Goal: Find contact information: Find contact information

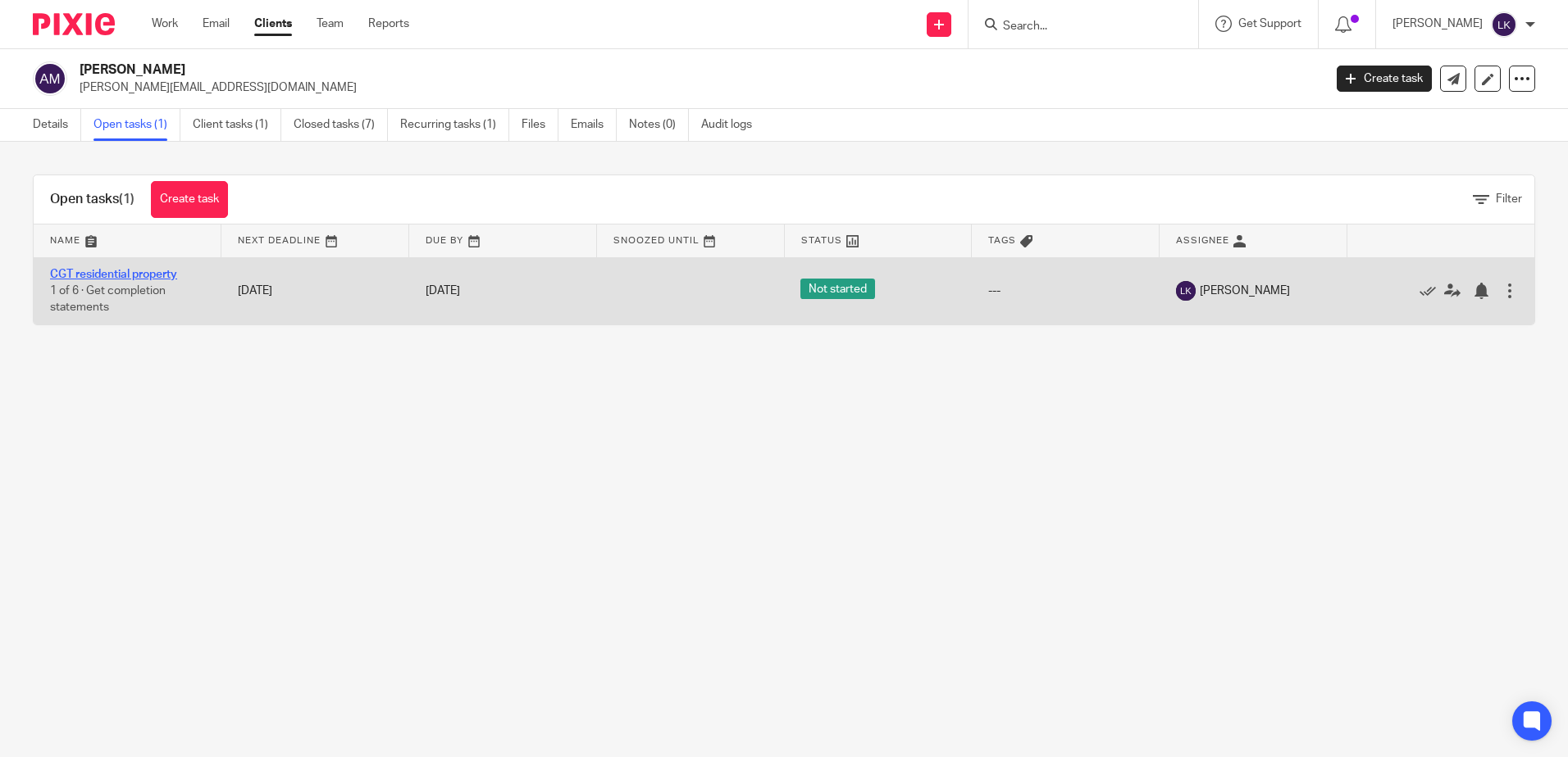
click at [125, 277] on link "CGT residential property" at bounding box center [113, 274] width 127 height 11
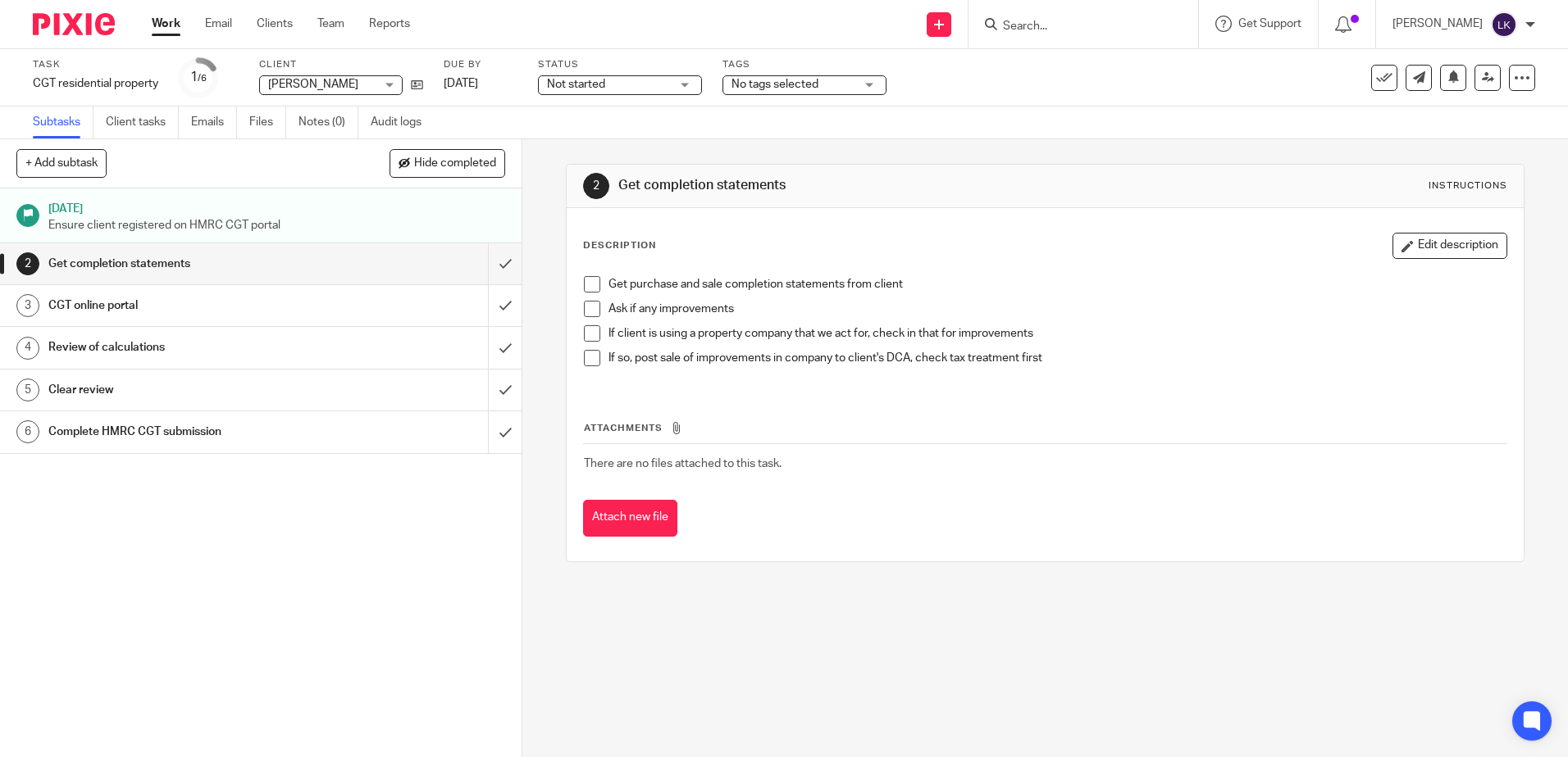
click at [1028, 25] on input "Search" at bounding box center [1075, 27] width 148 height 15
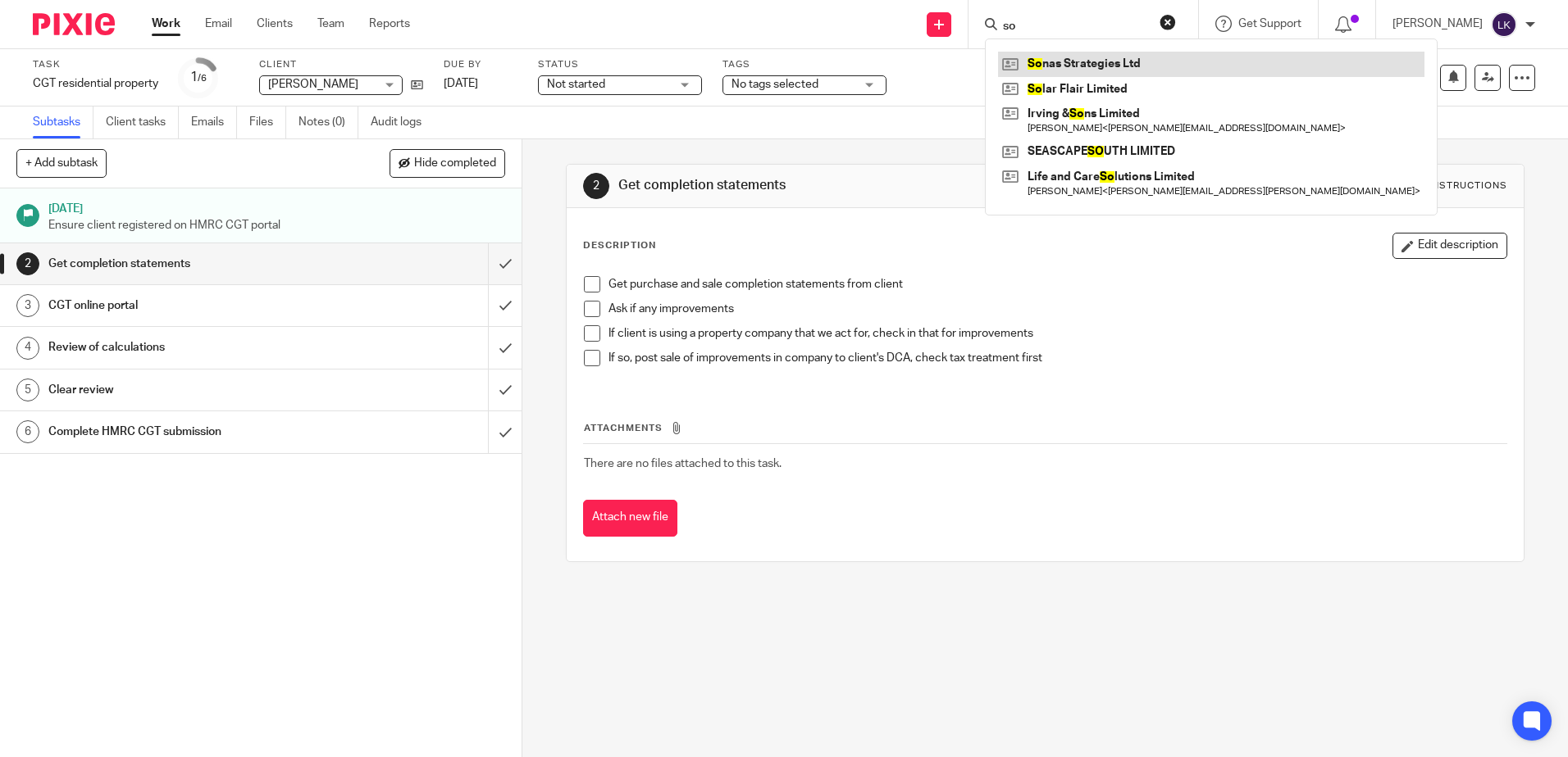
type input "so"
click at [1063, 64] on link at bounding box center [1211, 64] width 427 height 25
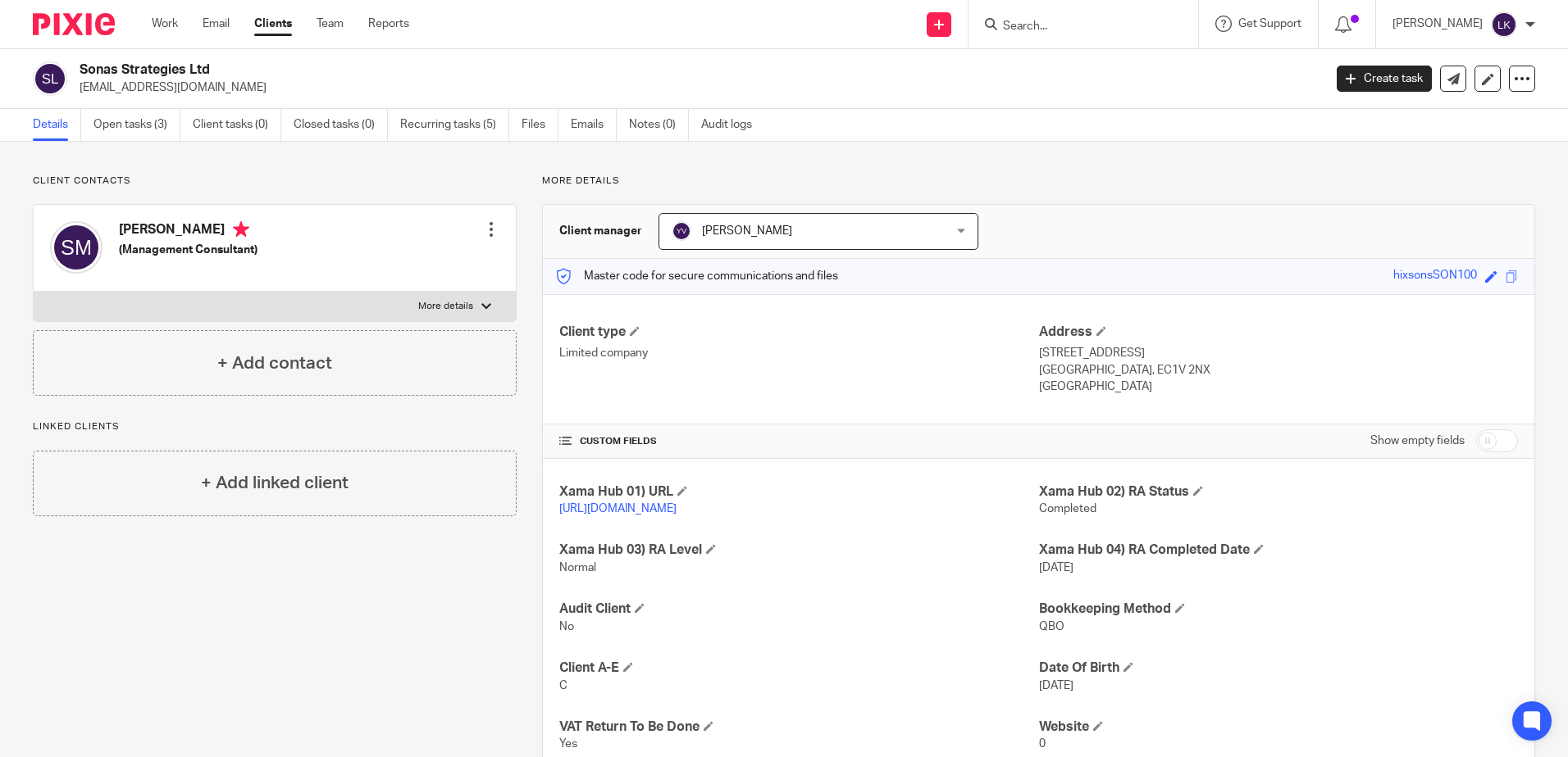
drag, startPoint x: 207, startPoint y: 65, endPoint x: 78, endPoint y: 64, distance: 129.0
click at [78, 64] on div "Sonas Strategies Ltd [EMAIL_ADDRESS][DOMAIN_NAME]" at bounding box center [672, 79] width 1279 height 34
copy h2 "Sonas Strategies Ltd"
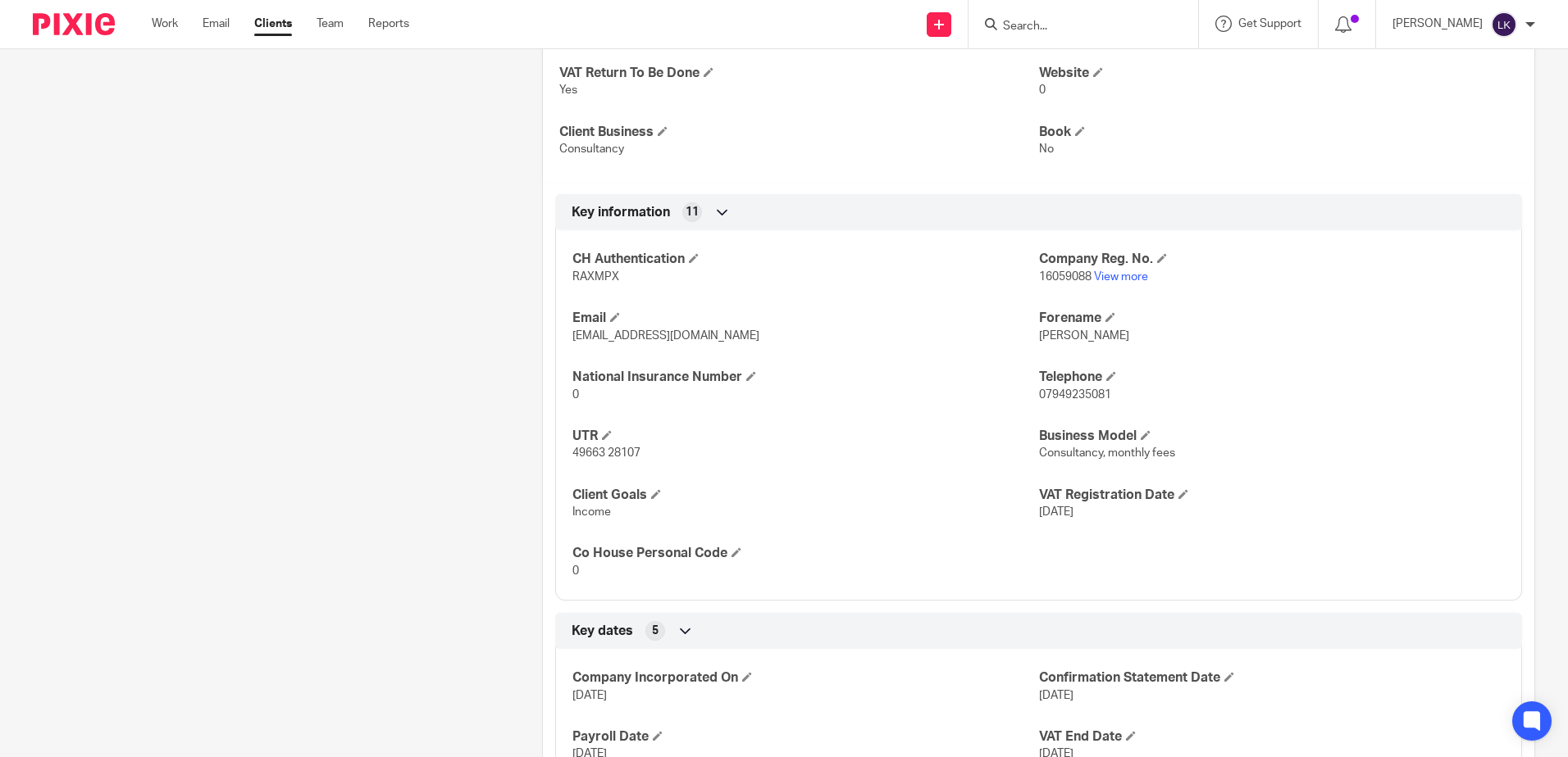
scroll to position [656, 0]
drag, startPoint x: 638, startPoint y: 466, endPoint x: 571, endPoint y: 469, distance: 67.1
click at [573, 457] on span "49663 28107" at bounding box center [606, 451] width 68 height 11
copy span "49663 28107"
click at [749, 518] on p "Income" at bounding box center [805, 510] width 465 height 16
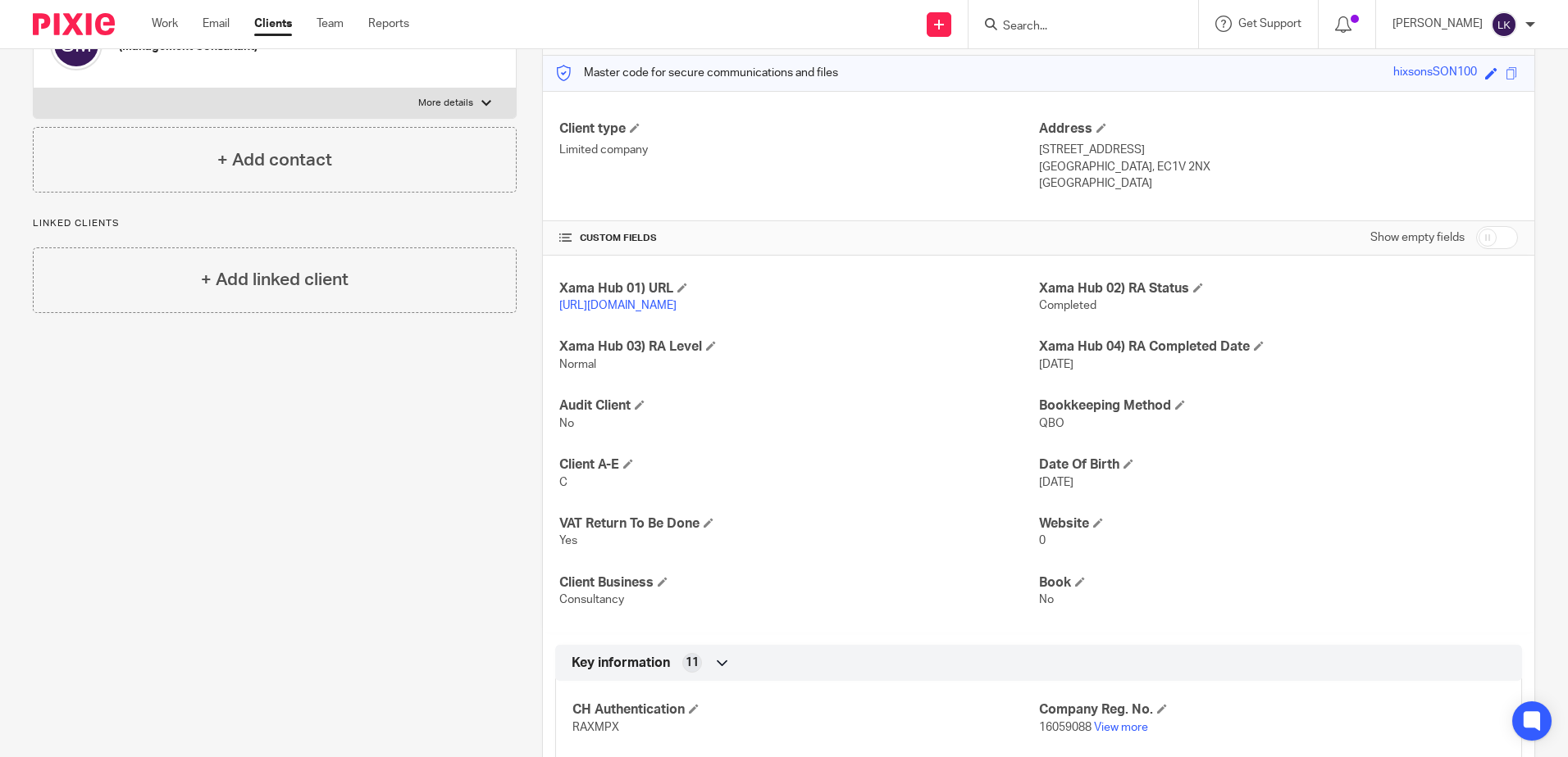
scroll to position [0, 0]
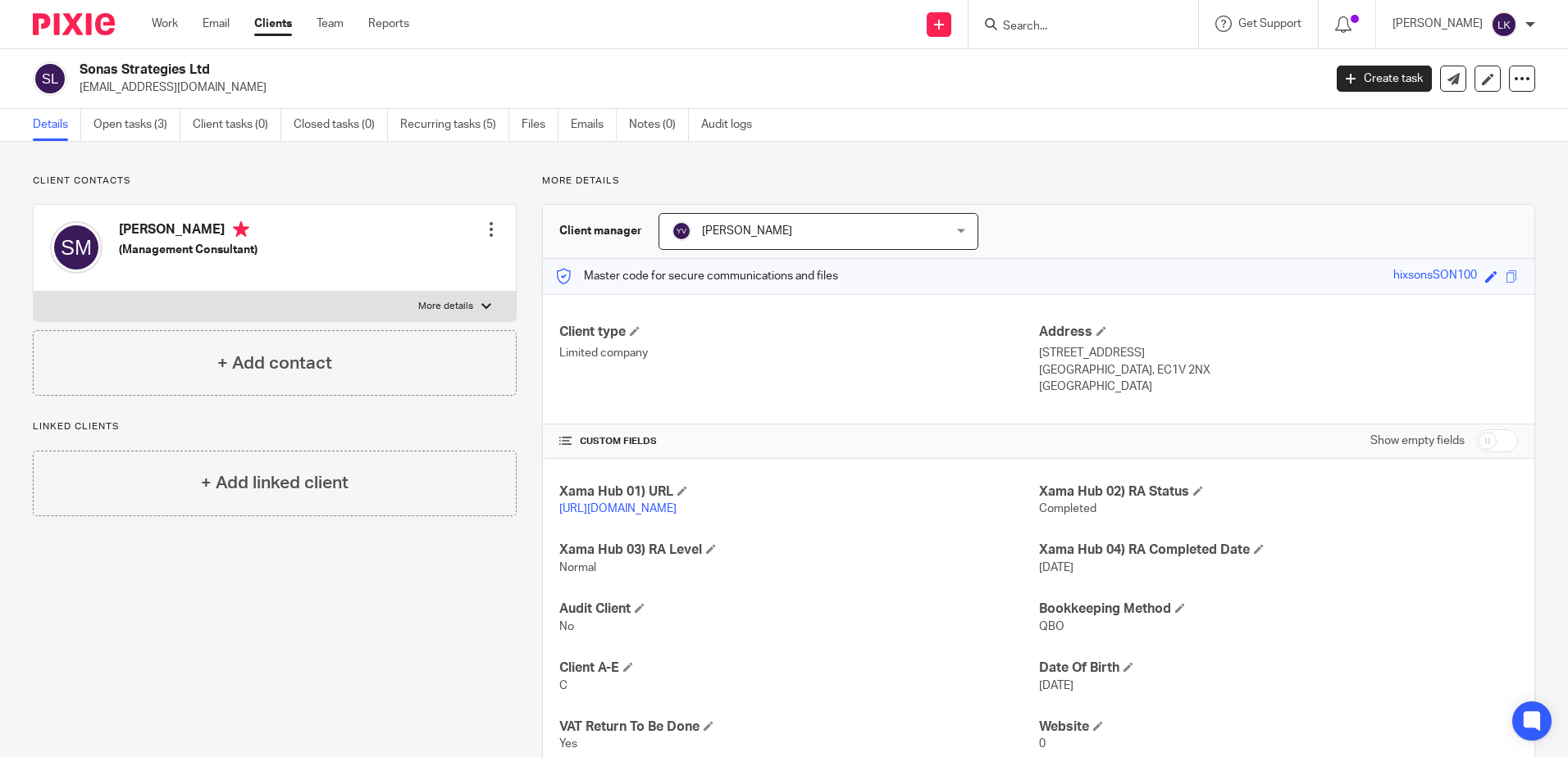
drag, startPoint x: 225, startPoint y: 232, endPoint x: 163, endPoint y: 229, distance: 62.1
click at [163, 229] on h4 "Sarah Mcdonnell" at bounding box center [187, 232] width 138 height 21
copy h4 "Mcdonnell"
drag, startPoint x: 231, startPoint y: 88, endPoint x: 81, endPoint y: 86, distance: 150.0
click at [81, 86] on p "sarahmcdonnell9@gmail.com" at bounding box center [696, 88] width 1232 height 16
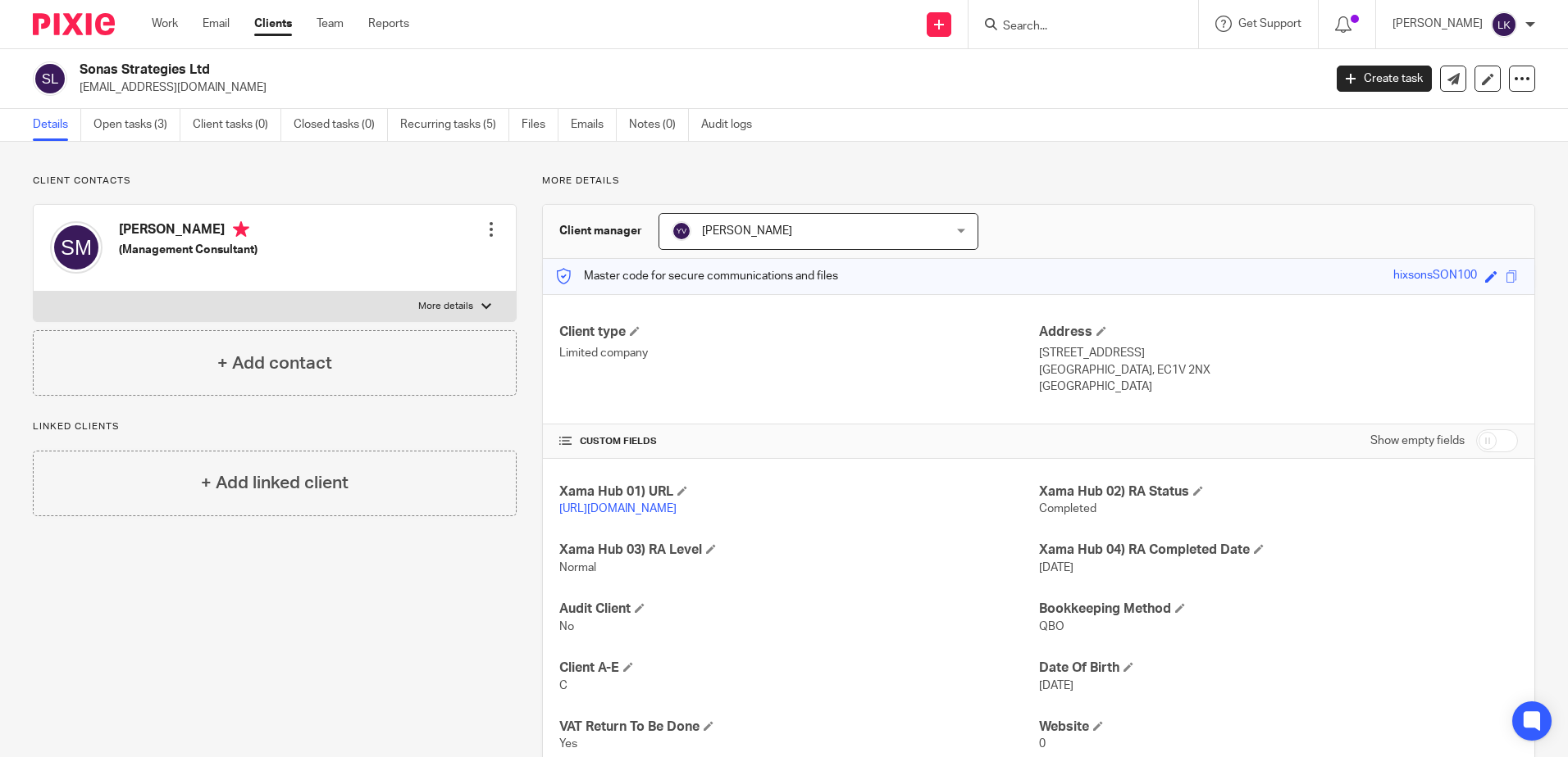
copy p "sarahmcdonnell9@gmail.com"
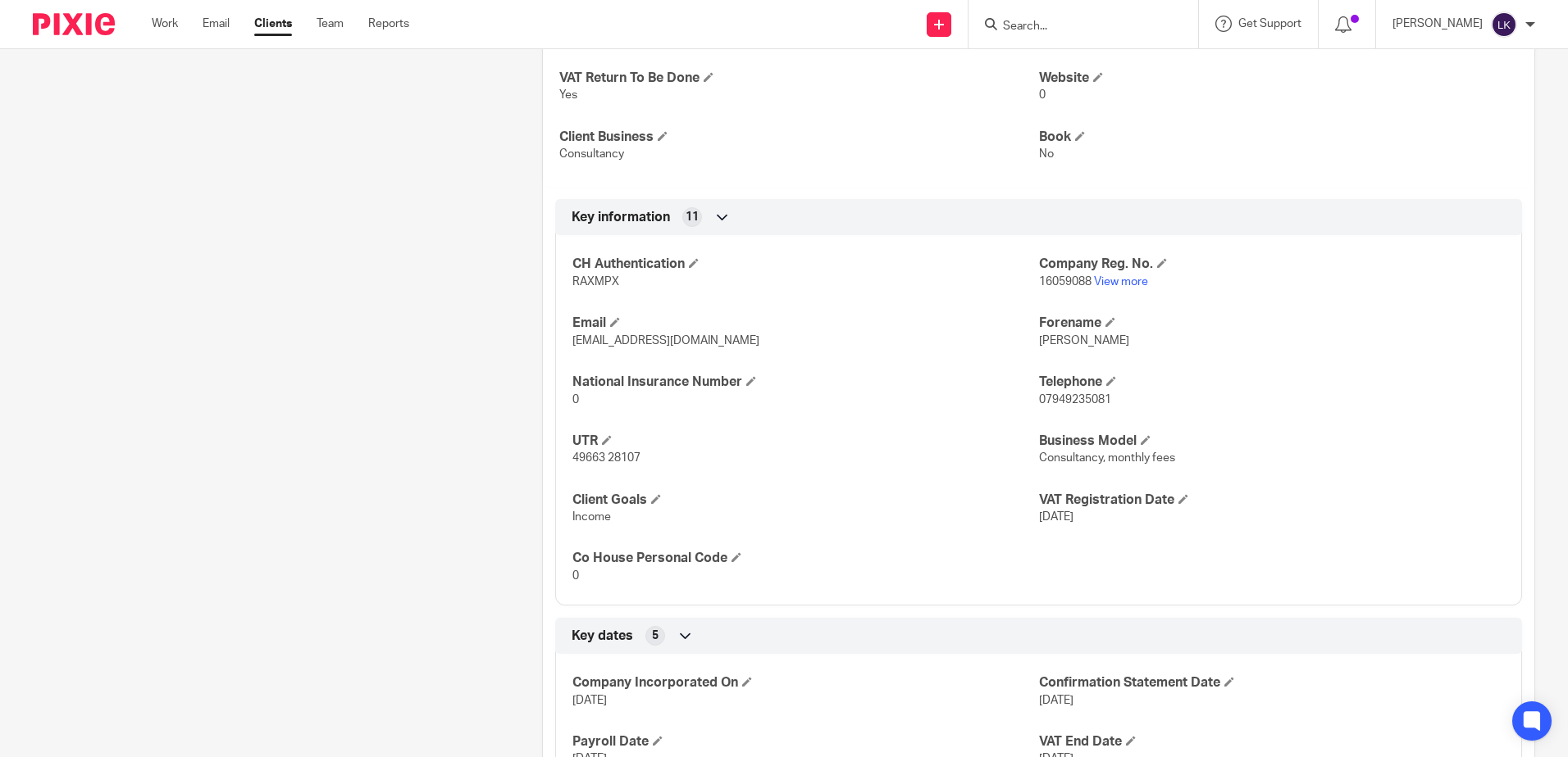
scroll to position [656, 0]
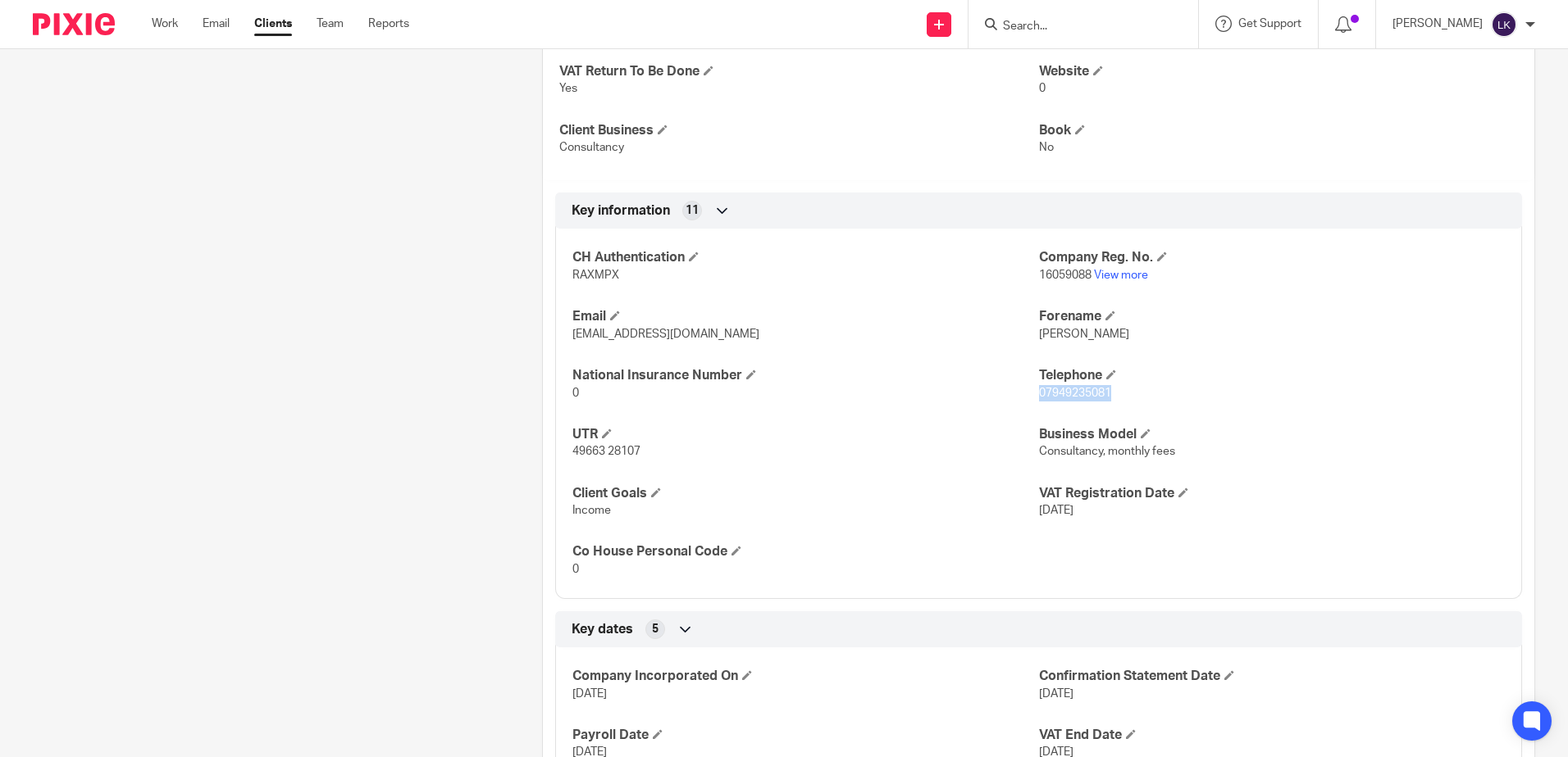
drag, startPoint x: 1102, startPoint y: 409, endPoint x: 1031, endPoint y: 409, distance: 71.0
click at [1039, 399] on span "07949235081" at bounding box center [1075, 393] width 72 height 11
copy span "07949235081"
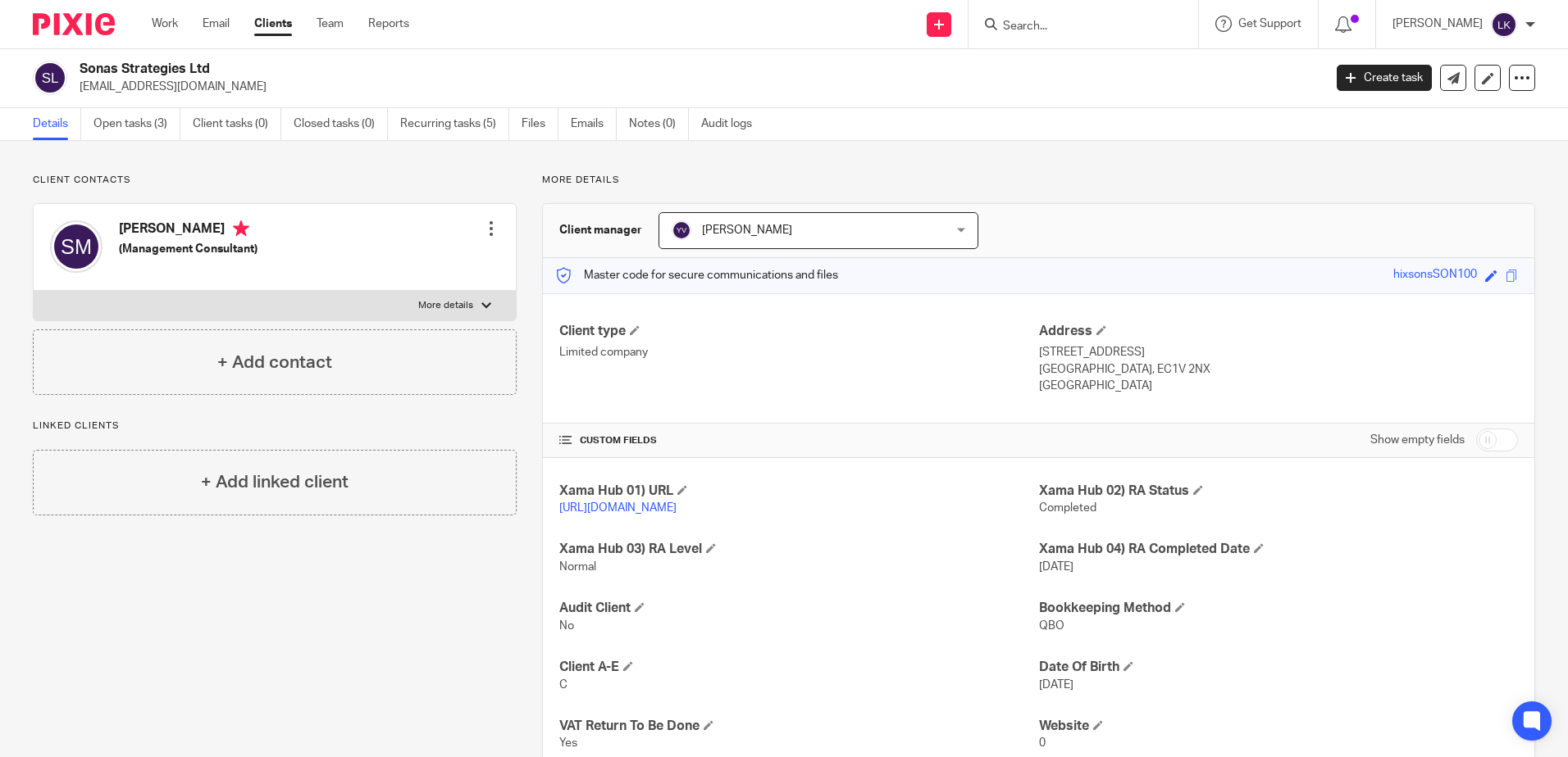
scroll to position [0, 0]
drag, startPoint x: 1130, startPoint y: 370, endPoint x: 1077, endPoint y: 368, distance: 53.0
click at [1077, 368] on p "London, EC1V 2NX" at bounding box center [1279, 370] width 479 height 16
copy p "EC1V 2NX"
drag, startPoint x: 1103, startPoint y: 354, endPoint x: 1030, endPoint y: 349, distance: 73.2
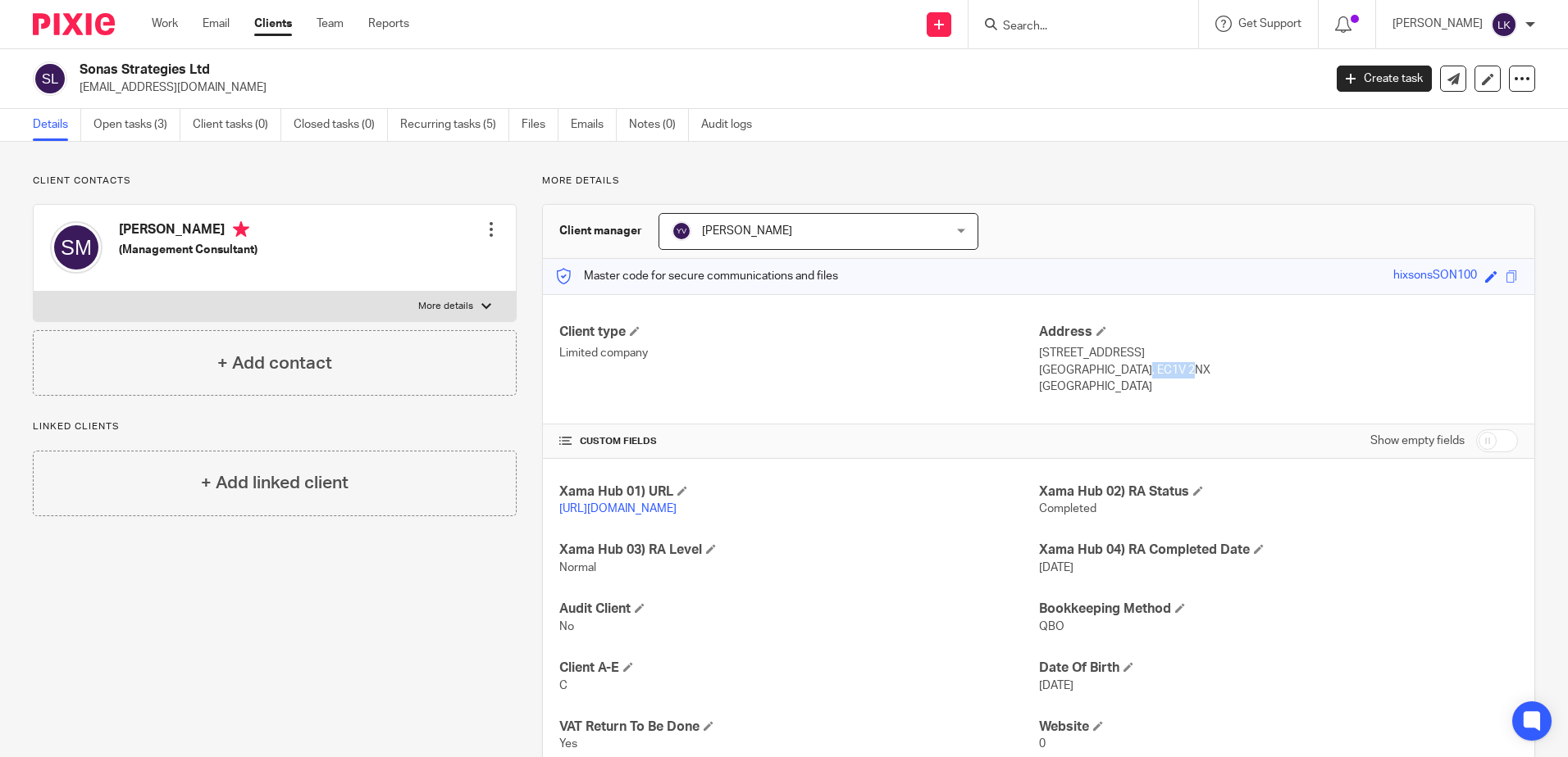
click at [1039, 349] on p "128 City Road" at bounding box center [1279, 353] width 479 height 16
copy p "128 City Road"
drag, startPoint x: 230, startPoint y: 87, endPoint x: 82, endPoint y: 81, distance: 148.1
click at [82, 81] on p "sarahmcdonnell9@gmail.com" at bounding box center [696, 88] width 1232 height 16
copy p "sarahmcdonnell9@gmail.com"
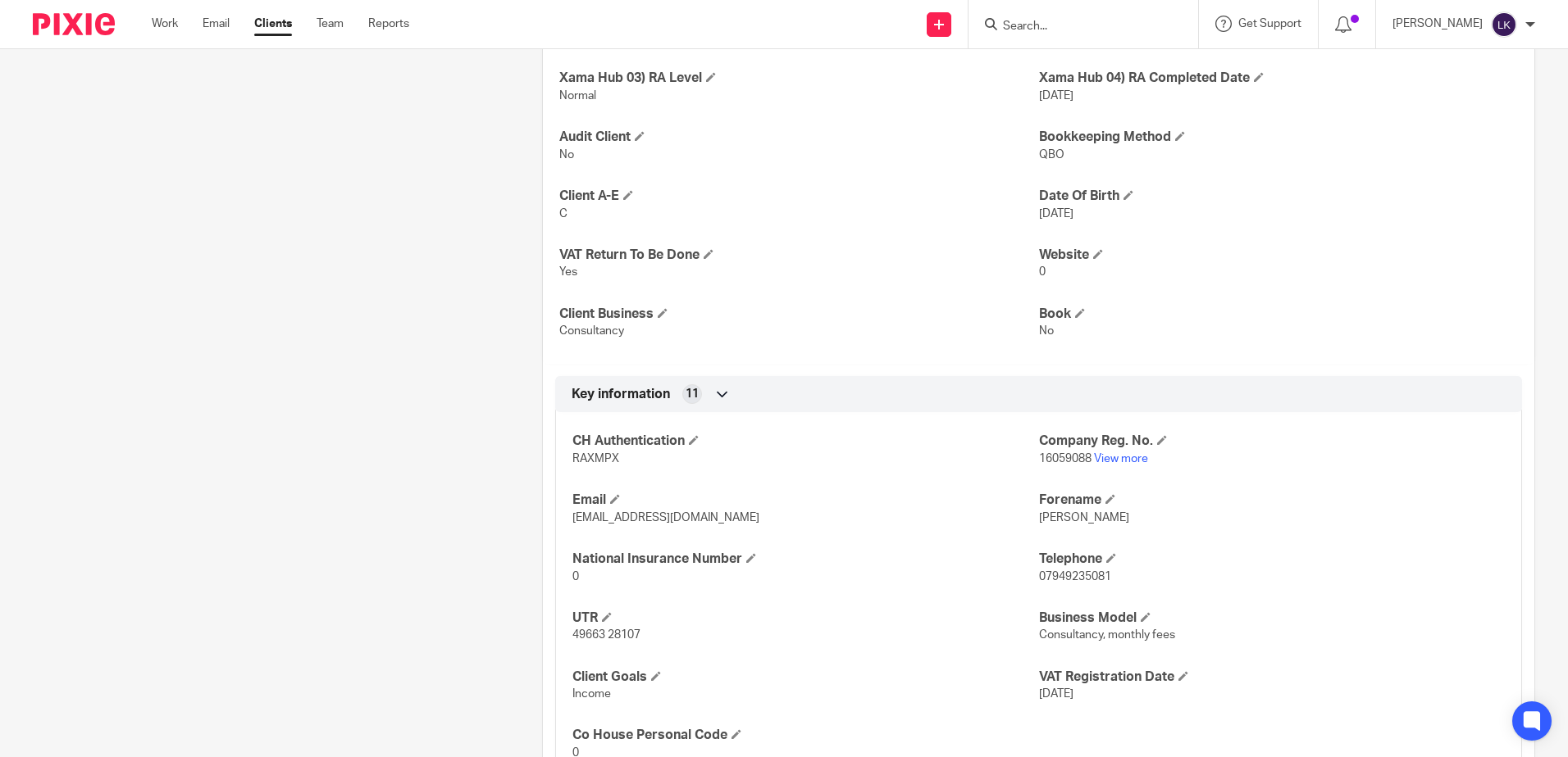
scroll to position [492, 0]
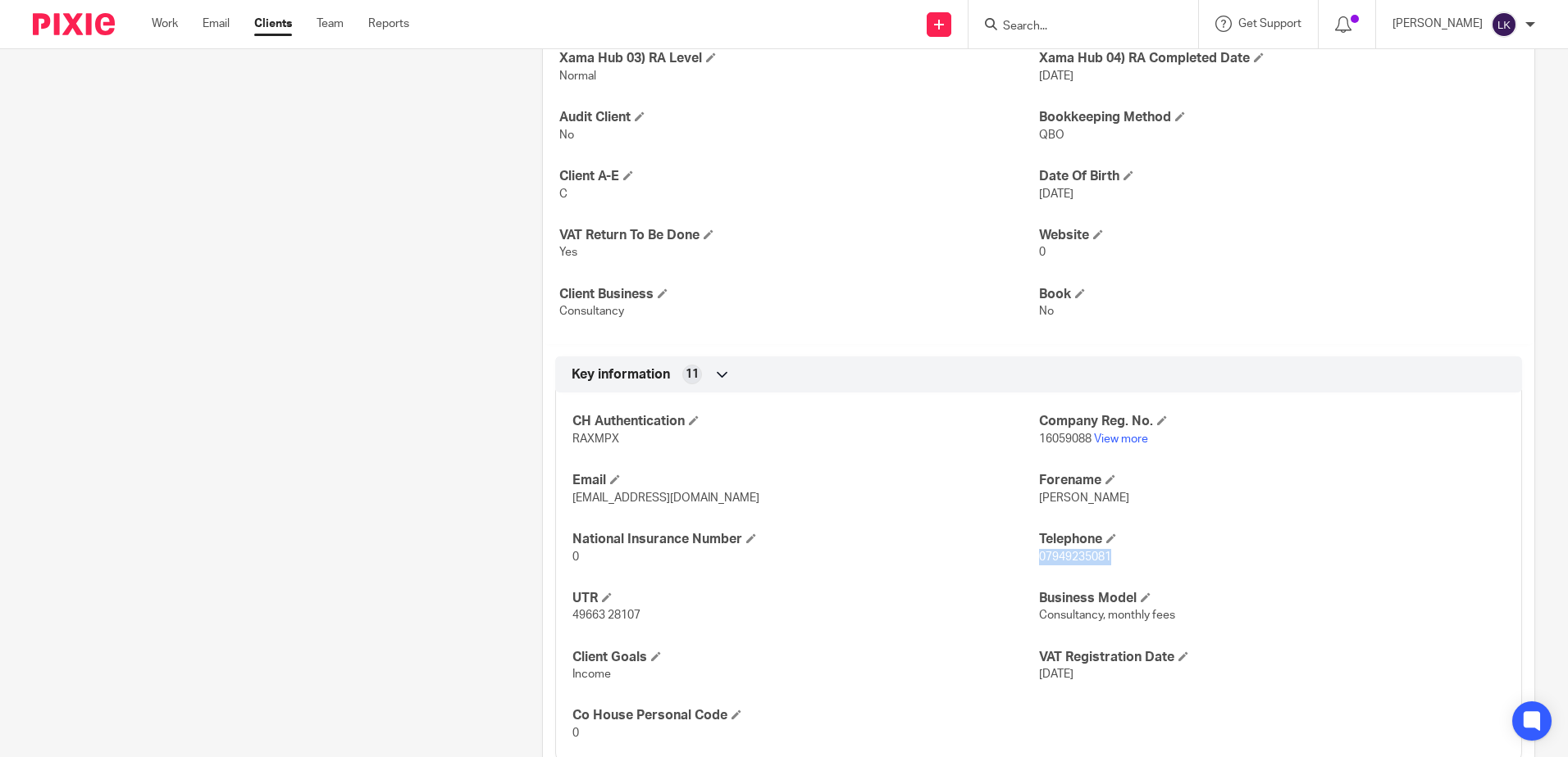
drag, startPoint x: 1106, startPoint y: 578, endPoint x: 1031, endPoint y: 578, distance: 75.0
click at [1039, 566] on p "07949235081" at bounding box center [1272, 557] width 465 height 16
copy span "07949235081"
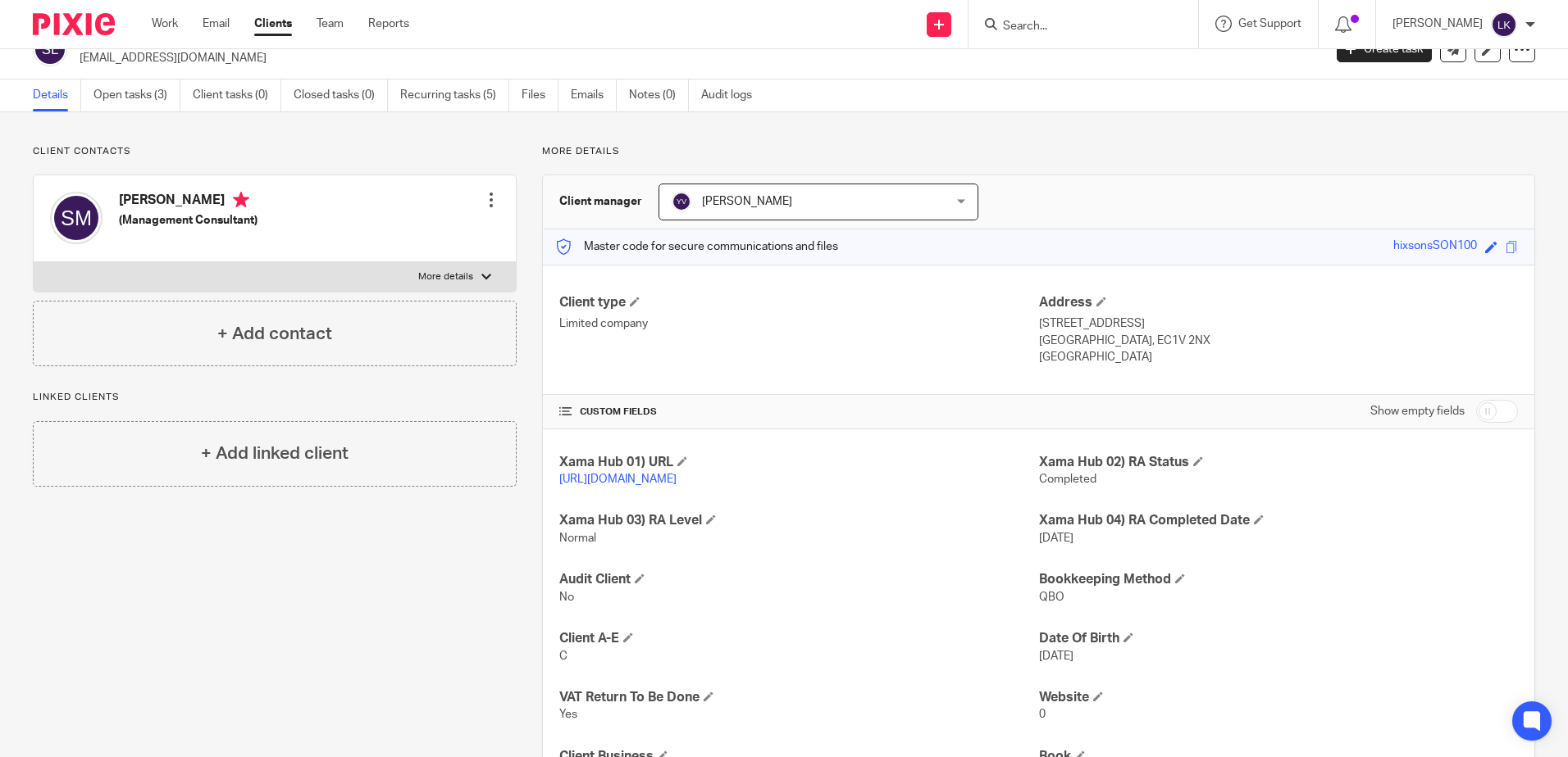
scroll to position [0, 0]
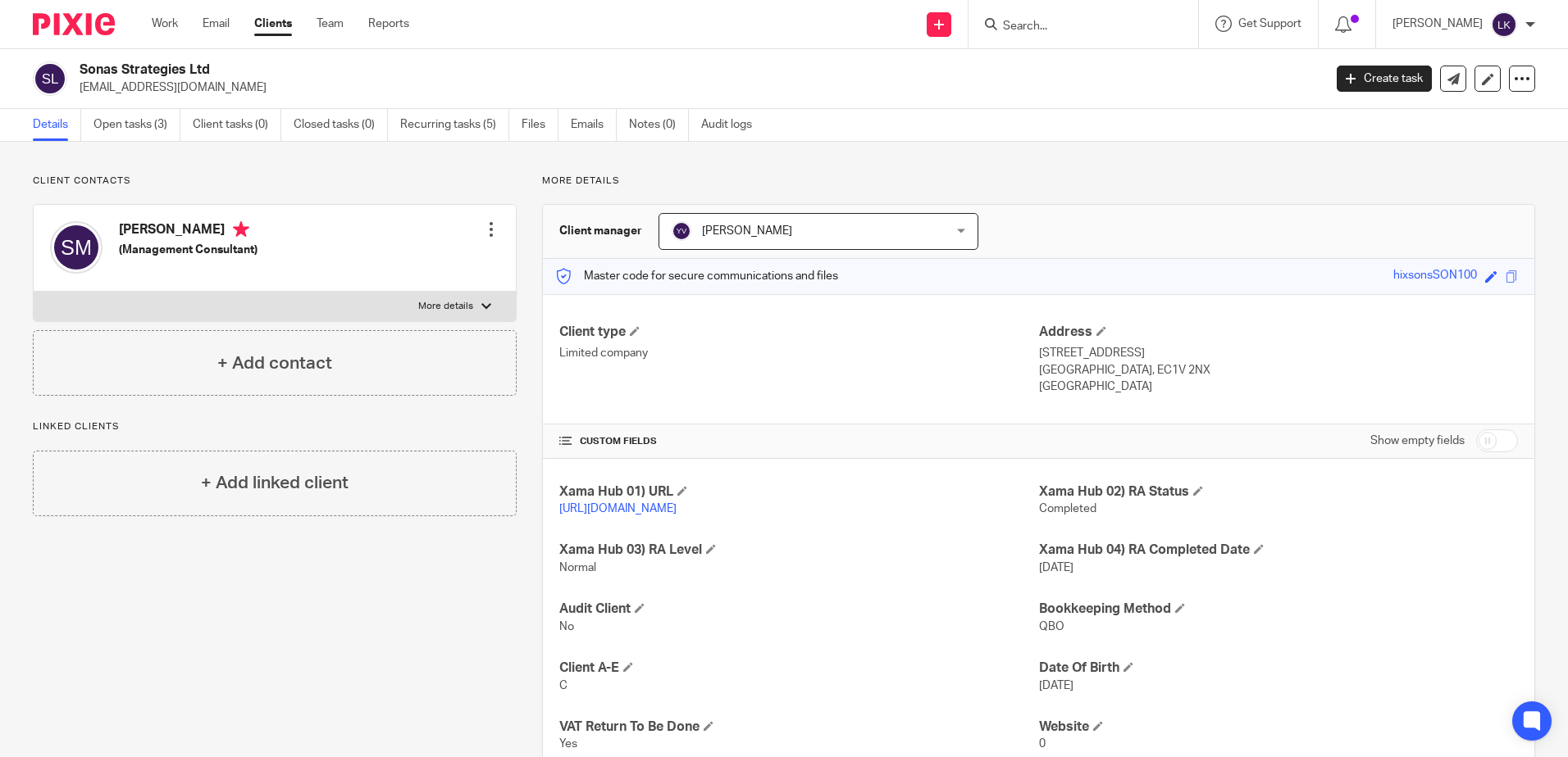
drag, startPoint x: 207, startPoint y: 64, endPoint x: 82, endPoint y: 56, distance: 125.3
click at [82, 56] on div "Sonas Strategies Ltd sarahmcdonnell9@gmail.com Create task Update from Companie…" at bounding box center [784, 79] width 1568 height 60
copy h2 "Sonas Strategies Ltd"
